Goal: Find specific page/section: Find specific page/section

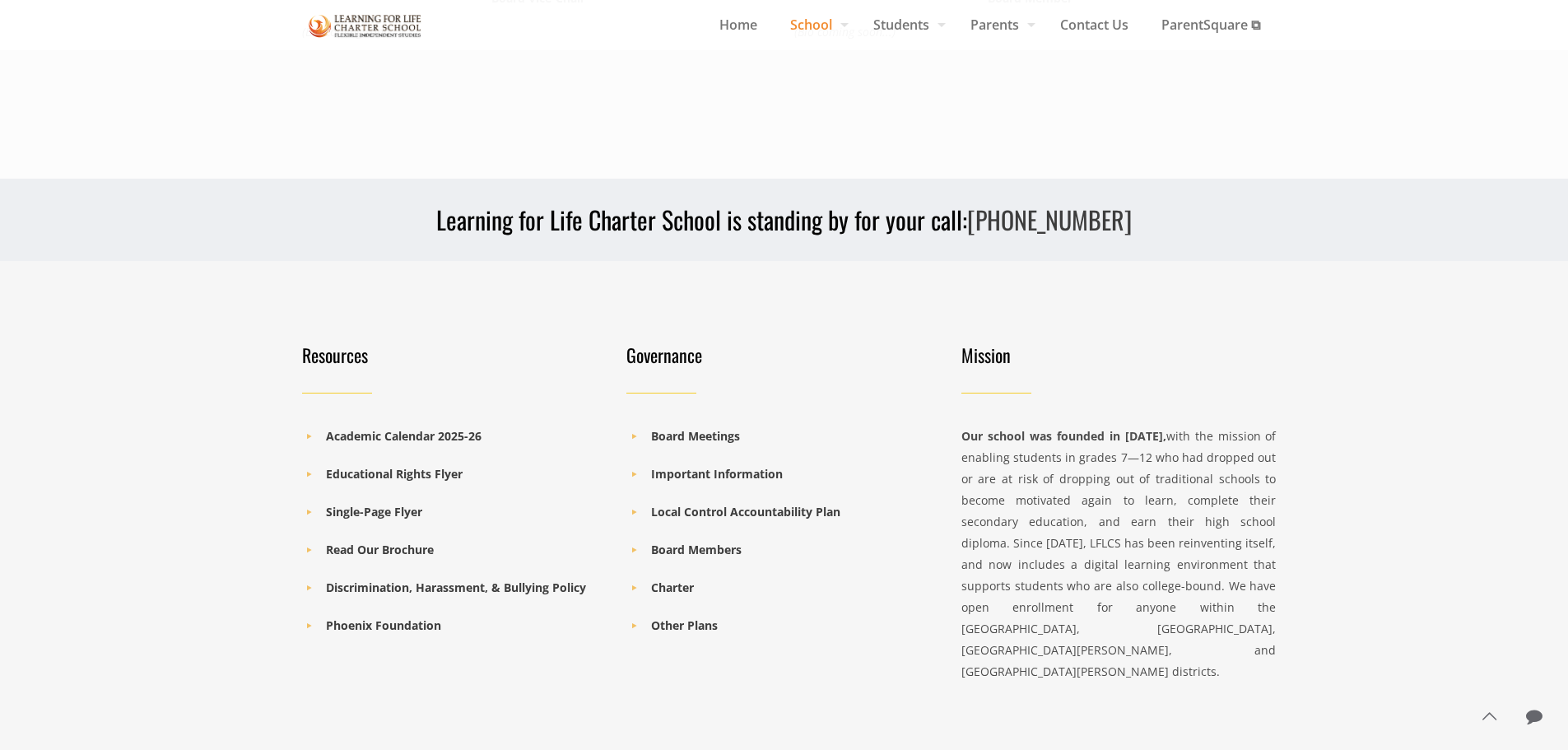
scroll to position [1335, 0]
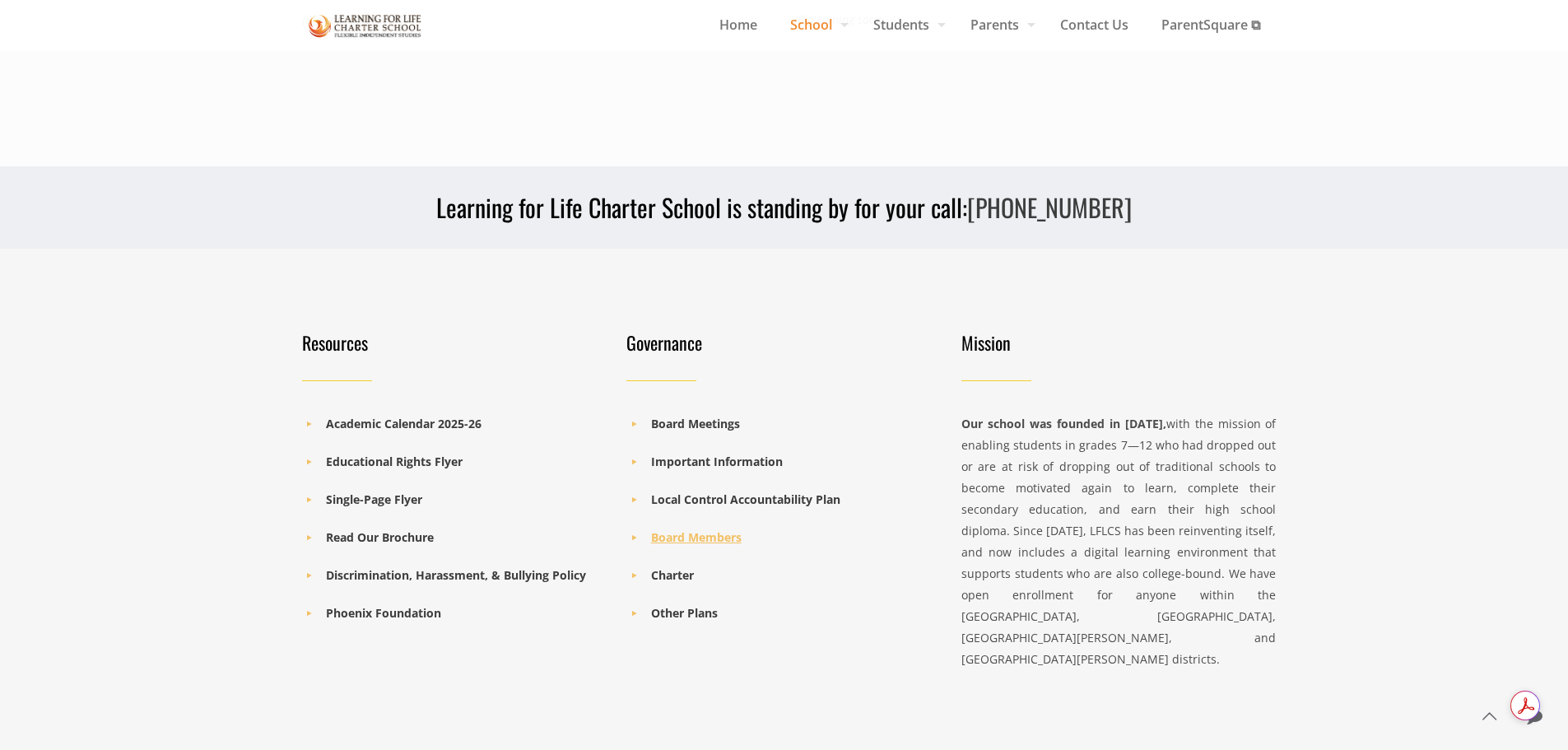
click at [715, 530] on b "Board Members" at bounding box center [697, 537] width 90 height 15
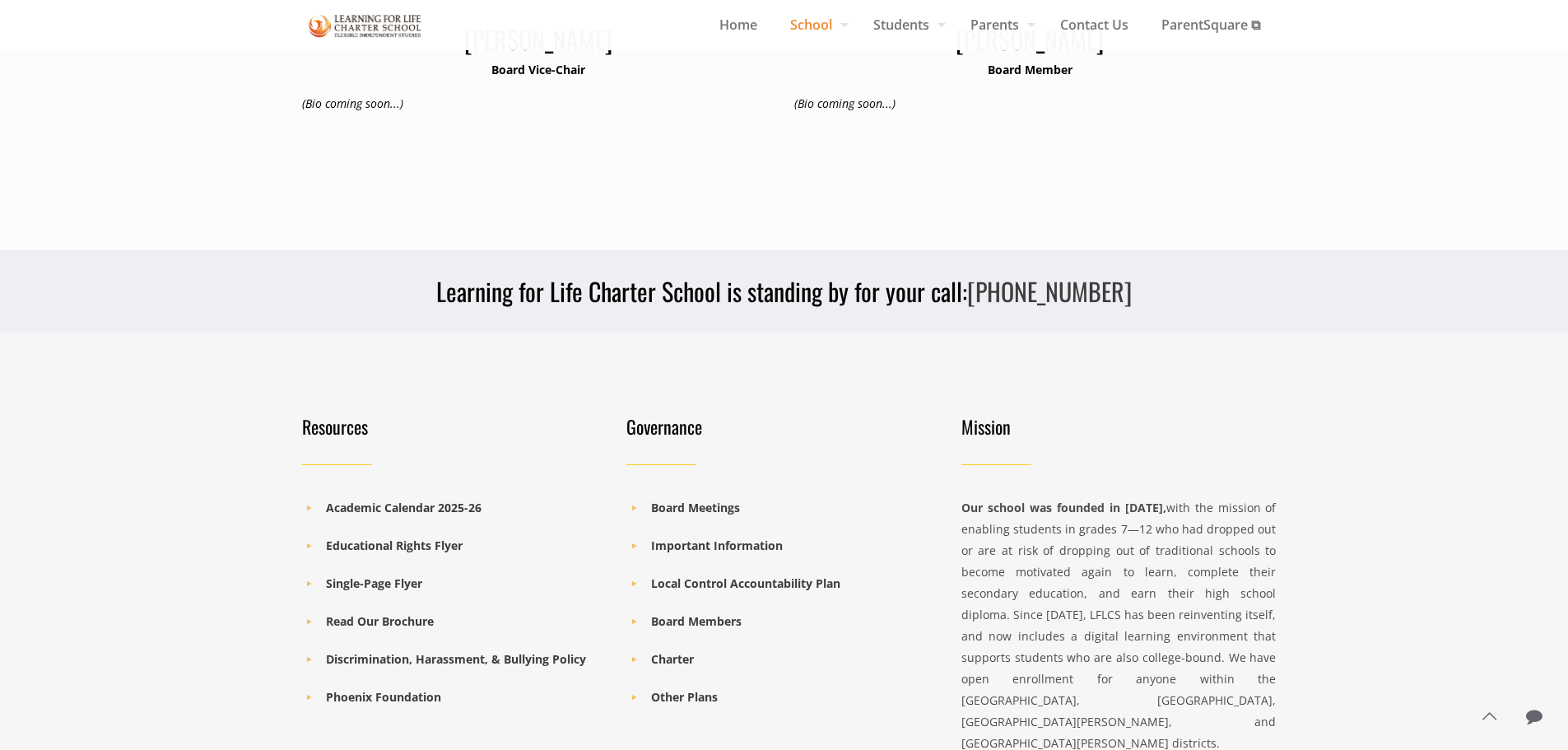
scroll to position [1006, 0]
